Goal: Ask a question

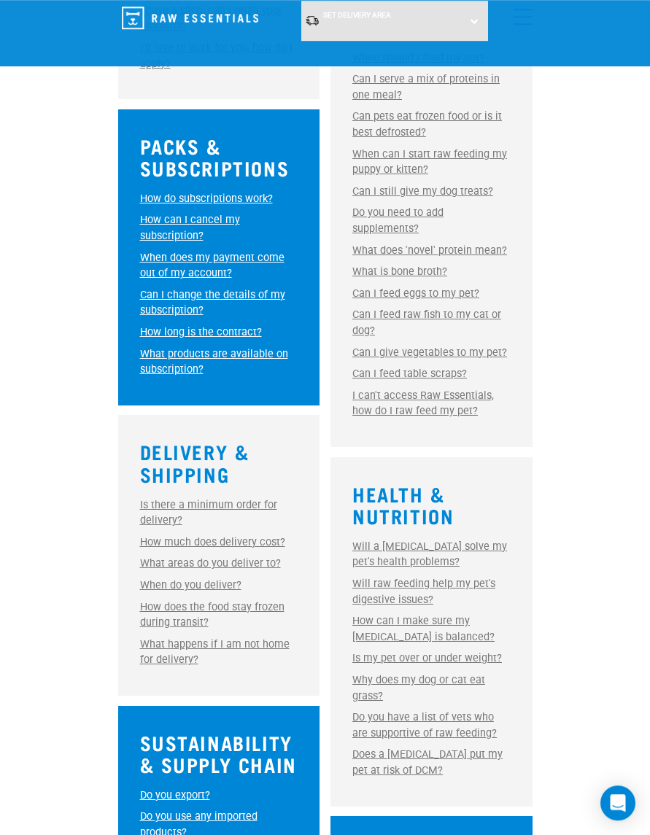
scroll to position [794, 0]
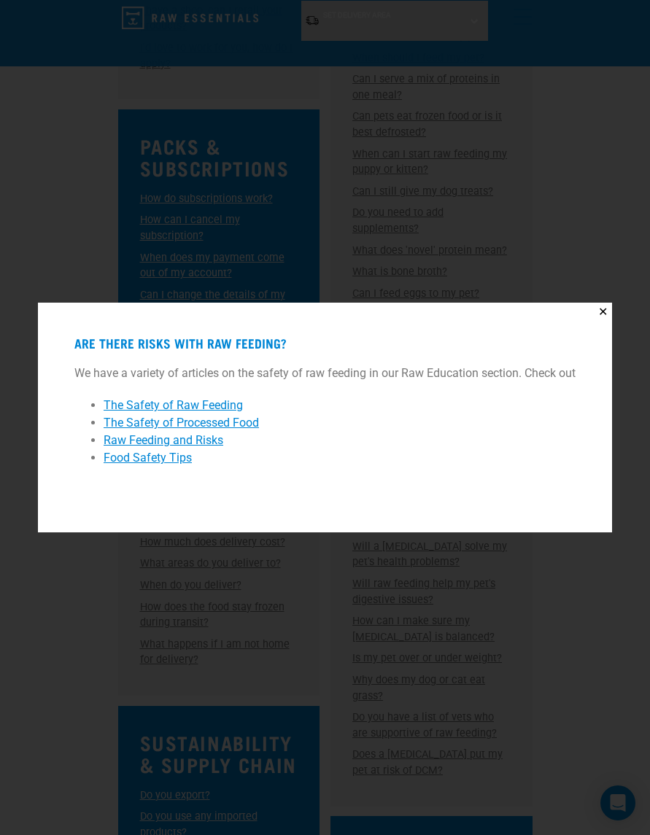
click at [178, 458] on link "Food Safety Tips" at bounding box center [148, 458] width 88 height 14
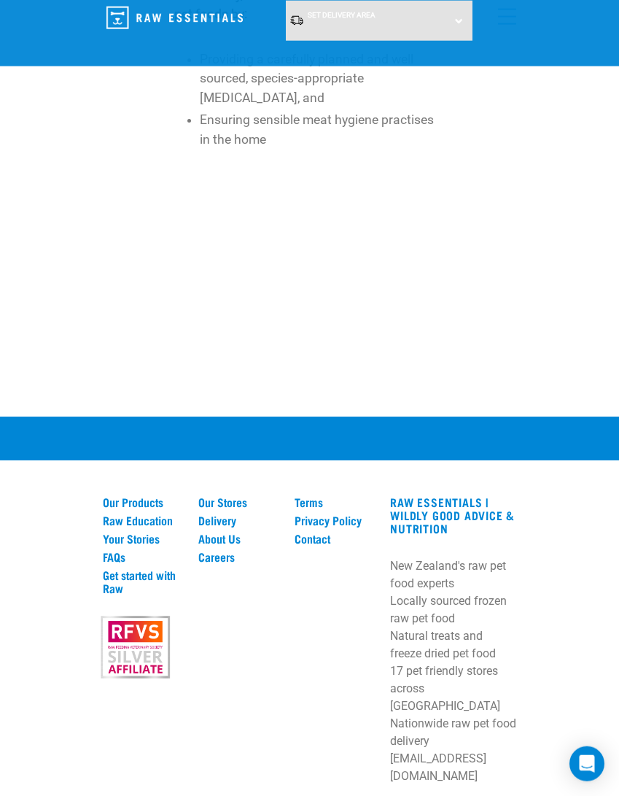
scroll to position [1462, 0]
click at [324, 543] on link "Contact" at bounding box center [334, 538] width 79 height 13
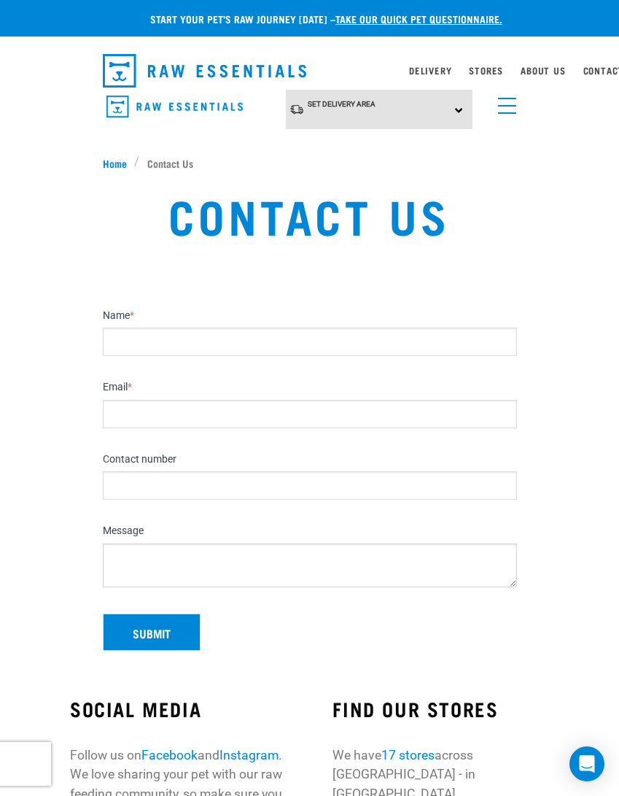
click at [135, 336] on input "Name *" at bounding box center [310, 342] width 414 height 28
type input "[PERSON_NAME]"
type input "fjmcewan@gmail.com"
click at [151, 480] on input "Contact number" at bounding box center [310, 485] width 414 height 28
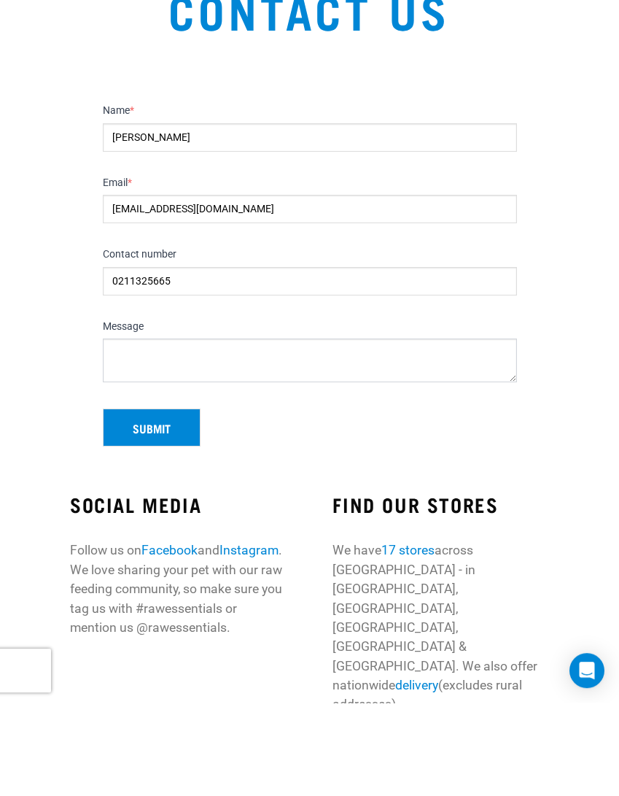
type input "0211325665"
click at [120, 432] on textarea "Message" at bounding box center [310, 454] width 414 height 44
click at [138, 432] on textarea "Hello is it true that dogs on a raw meat diet need more frequent worming?" at bounding box center [310, 454] width 414 height 44
type textarea "Hello is it true that dogs on a raw meat diet need more frequent worming?"
click at [157, 502] on button "Submit" at bounding box center [152, 521] width 98 height 38
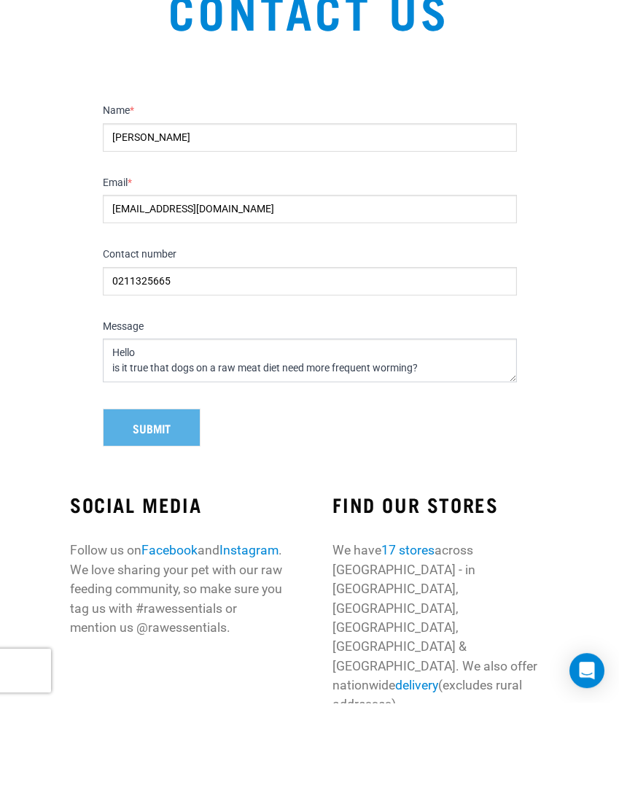
scroll to position [93, 0]
